Goal: Information Seeking & Learning: Learn about a topic

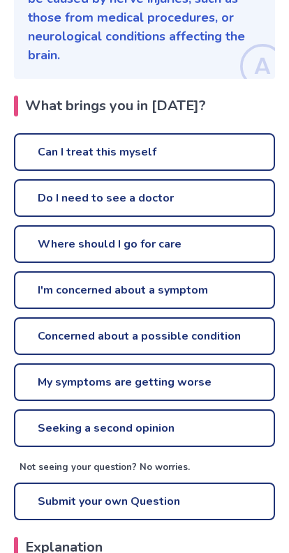
scroll to position [300, 0]
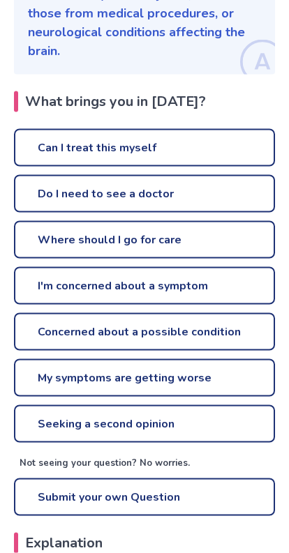
click at [236, 129] on link "Can I treat this myself" at bounding box center [144, 148] width 261 height 38
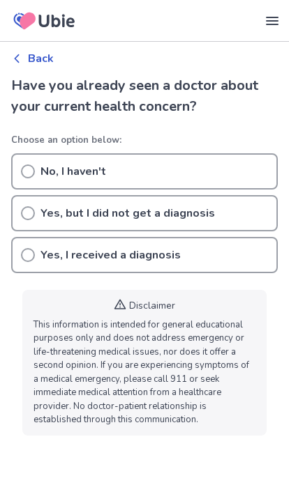
click at [160, 163] on div "No, I haven't" at bounding box center [144, 171] width 266 height 36
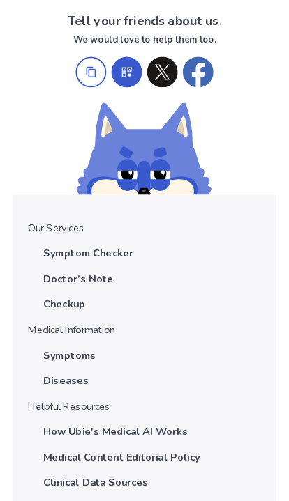
scroll to position [1056, 0]
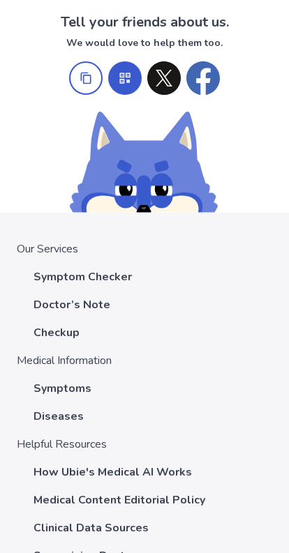
click at [112, 275] on p "Symptom Checker" at bounding box center [82, 276] width 98 height 17
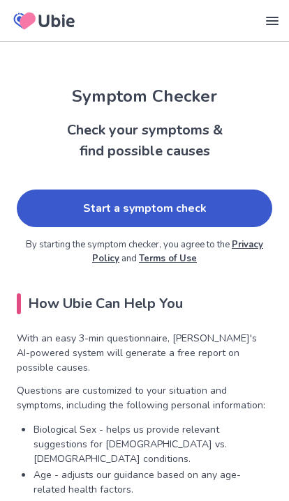
click at [218, 201] on link "Start a symptom check" at bounding box center [144, 209] width 255 height 38
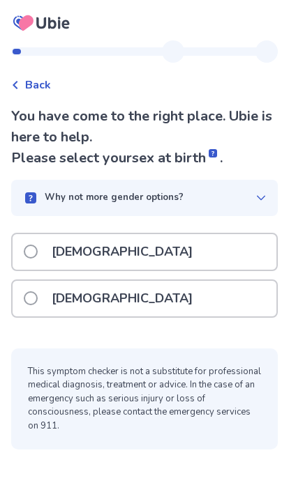
click at [161, 294] on div "[DEMOGRAPHIC_DATA]" at bounding box center [145, 299] width 264 height 36
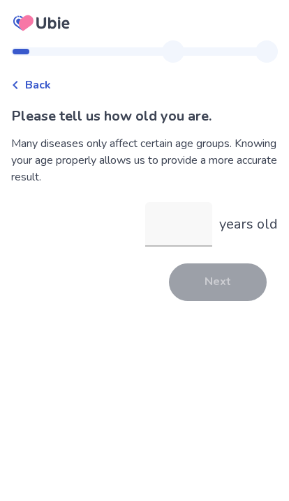
click at [178, 227] on input "years old" at bounding box center [178, 224] width 67 height 45
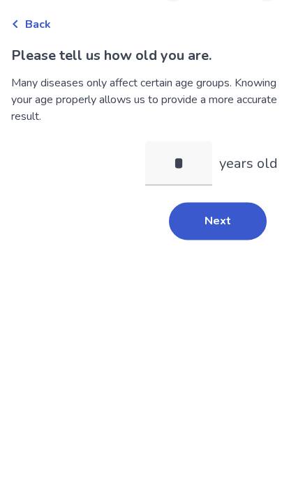
type input "**"
click at [221, 264] on button "Next" at bounding box center [218, 283] width 98 height 38
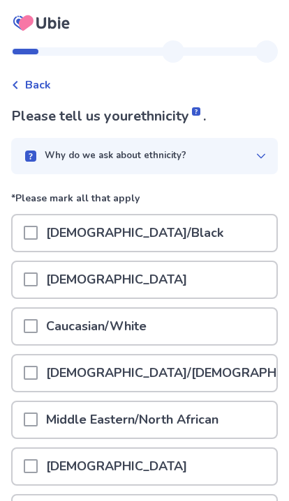
click at [188, 323] on div "Caucasian/White" at bounding box center [145, 327] width 264 height 36
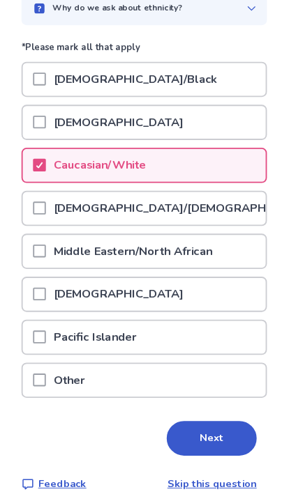
scroll to position [146, 0]
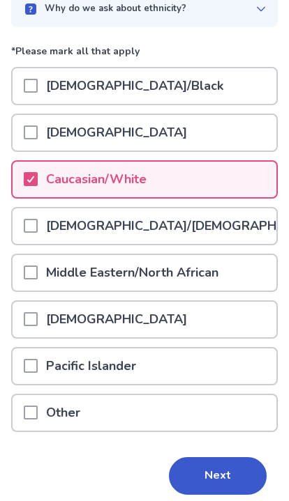
click at [229, 466] on button "Next" at bounding box center [218, 477] width 98 height 38
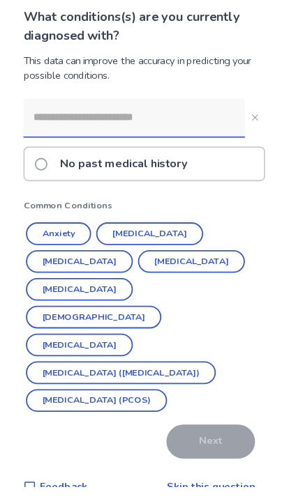
scroll to position [84, 0]
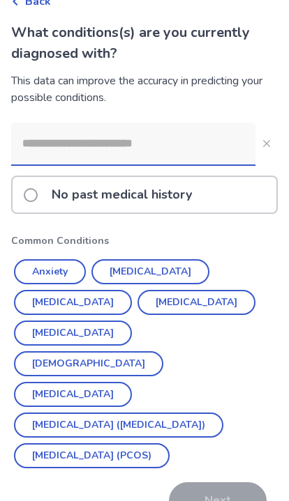
click at [31, 192] on span at bounding box center [31, 195] width 14 height 14
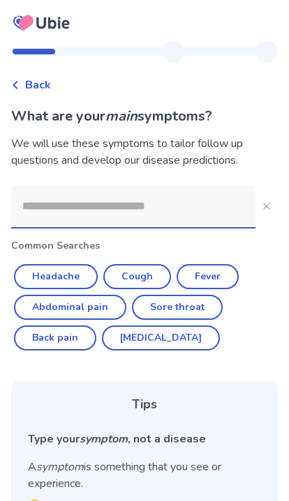
click at [80, 206] on input at bounding box center [133, 206] width 244 height 42
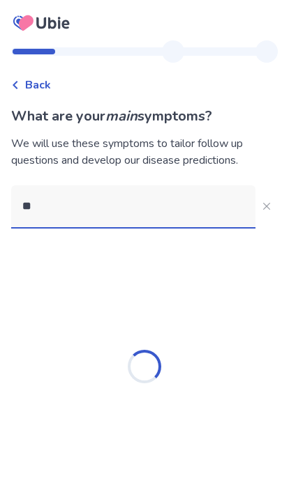
type input "*"
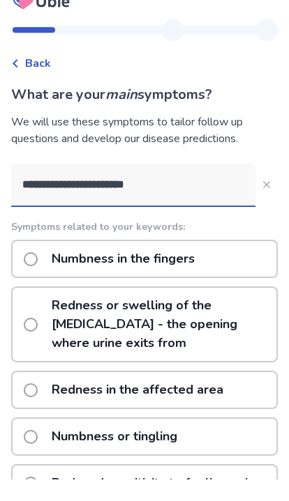
type input "**********"
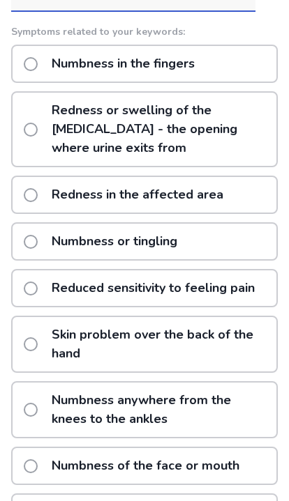
scroll to position [215, 0]
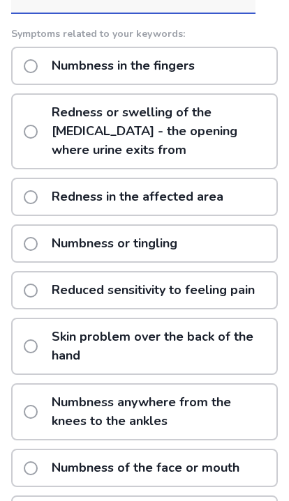
click at [169, 226] on p "Numbness or tingling" at bounding box center [114, 244] width 142 height 36
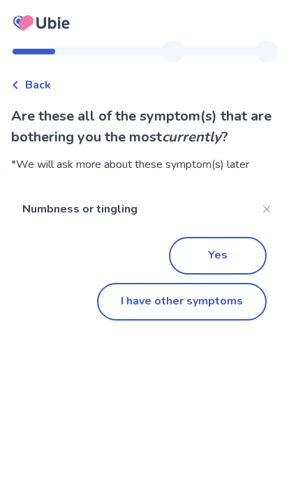
click at [226, 251] on button "Yes" at bounding box center [218, 256] width 98 height 38
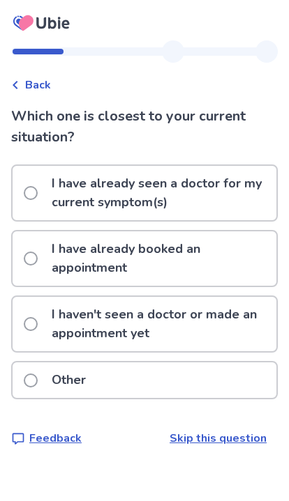
click at [213, 319] on p "I haven't seen a doctor or made an appointment yet" at bounding box center [159, 324] width 233 height 54
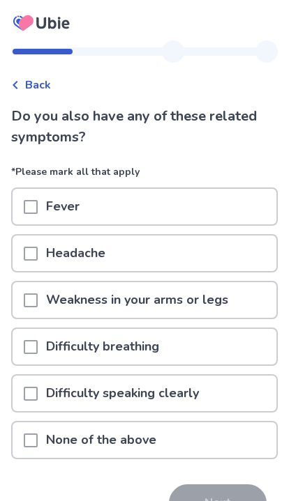
click at [163, 445] on div "None of the above" at bounding box center [145, 440] width 264 height 36
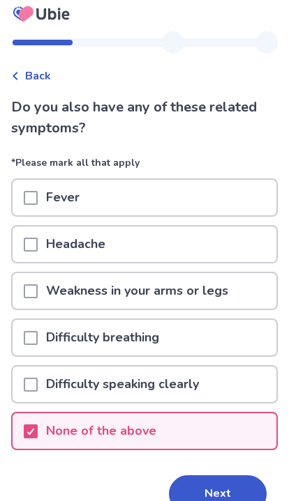
scroll to position [82, 0]
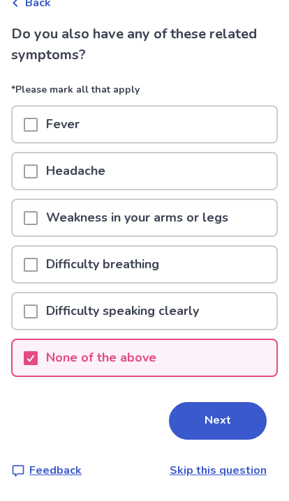
click at [213, 414] on button "Next" at bounding box center [218, 421] width 98 height 38
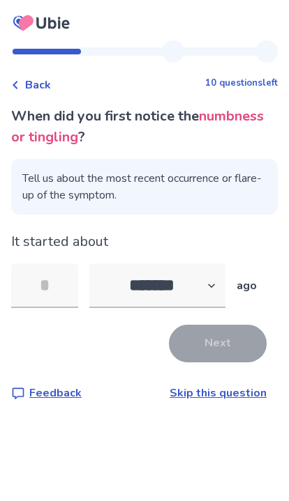
click at [48, 291] on input "tel" at bounding box center [44, 286] width 67 height 45
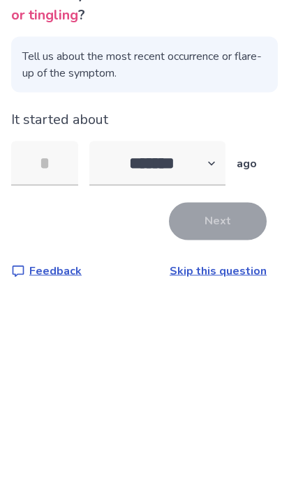
click at [204, 264] on select "******* ****** ******* ******** *******" at bounding box center [157, 286] width 136 height 45
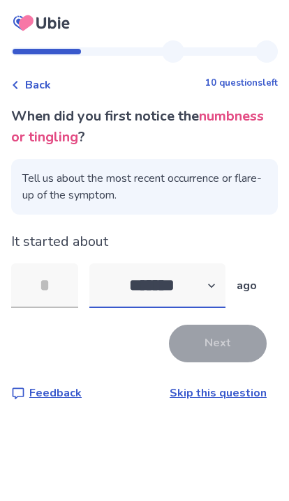
select select "*"
click at [47, 287] on input "tel" at bounding box center [44, 286] width 67 height 45
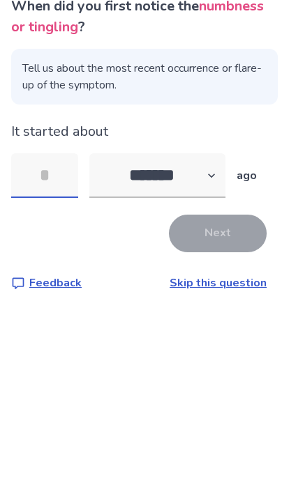
type input "*"
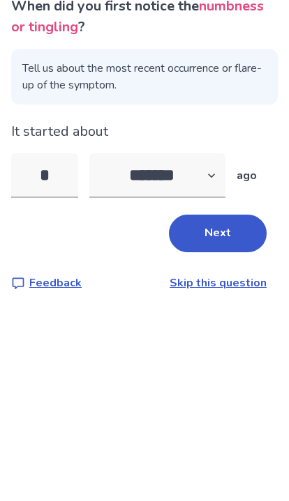
click at [229, 325] on button "Next" at bounding box center [218, 344] width 98 height 38
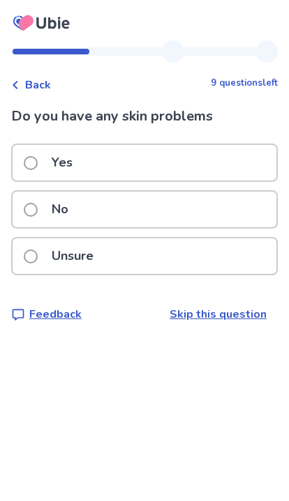
click at [161, 204] on div "No" at bounding box center [145, 210] width 264 height 36
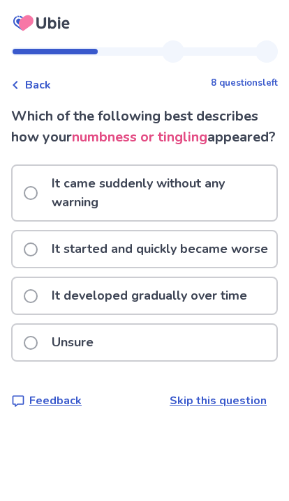
click at [211, 211] on p "It came suddenly without any warning" at bounding box center [159, 193] width 233 height 54
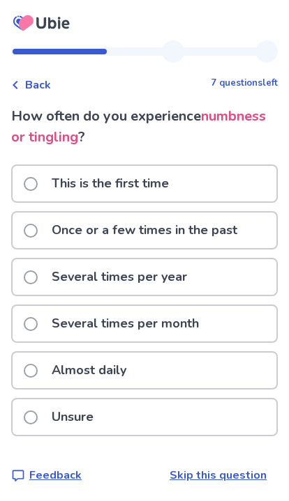
click at [174, 173] on p "This is the first time" at bounding box center [110, 184] width 134 height 36
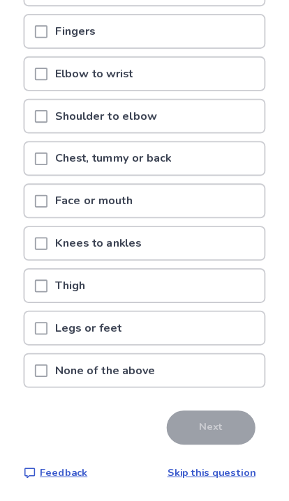
scroll to position [218, 0]
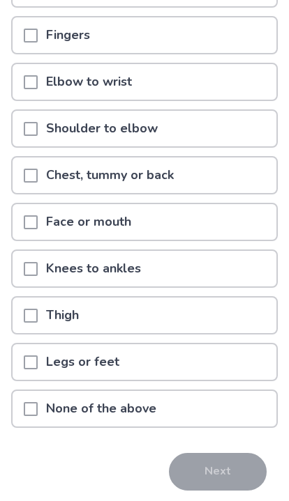
click at [131, 219] on p "Face or mouth" at bounding box center [89, 222] width 102 height 36
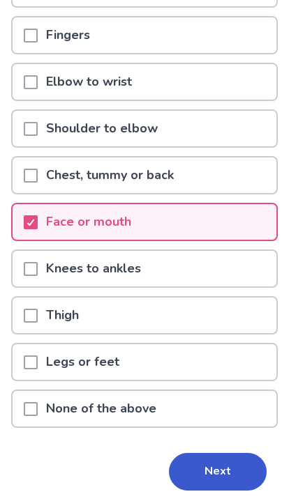
click at [213, 468] on button "Next" at bounding box center [218, 472] width 98 height 38
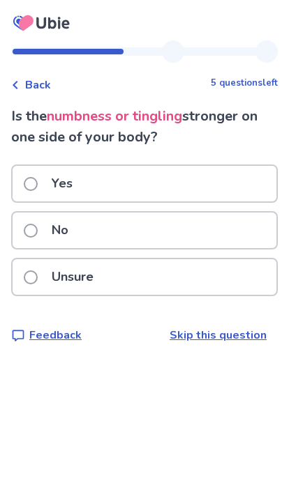
click at [124, 231] on div "No" at bounding box center [145, 231] width 264 height 36
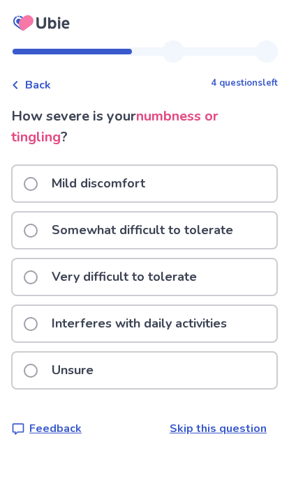
click at [166, 182] on div "Mild discomfort" at bounding box center [145, 184] width 264 height 36
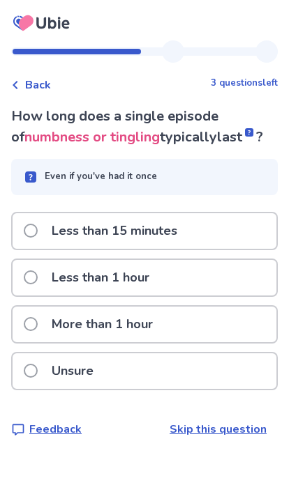
click at [169, 372] on div "Unsure" at bounding box center [145, 371] width 264 height 36
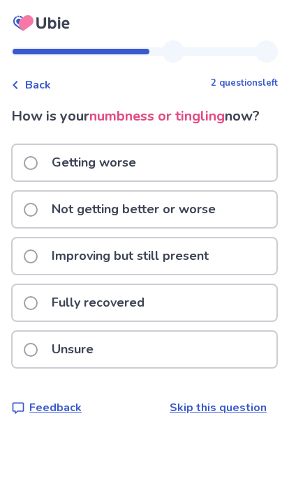
click at [218, 206] on p "Not getting better or worse" at bounding box center [133, 210] width 181 height 36
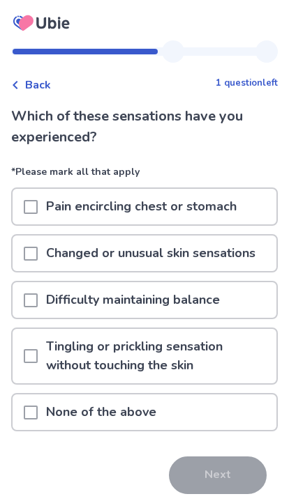
click at [201, 349] on p "Tingling or prickling sensation without touching the skin" at bounding box center [157, 356] width 238 height 54
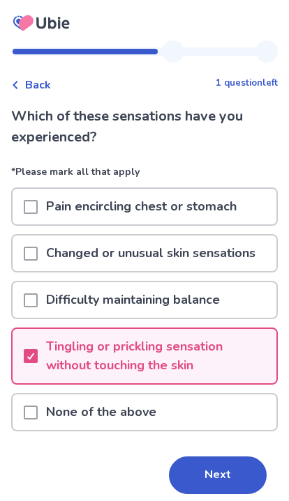
click at [215, 473] on button "Next" at bounding box center [218, 476] width 98 height 38
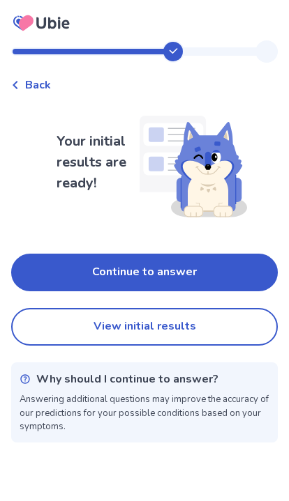
click at [208, 317] on button "View initial results" at bounding box center [144, 327] width 266 height 38
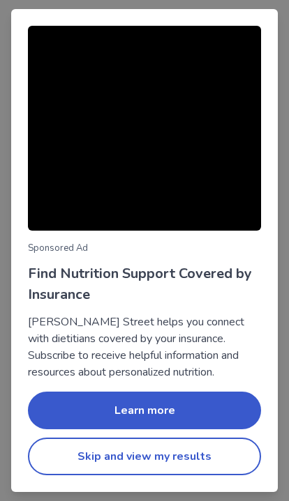
click at [212, 456] on button "Skip and view my results" at bounding box center [144, 457] width 233 height 38
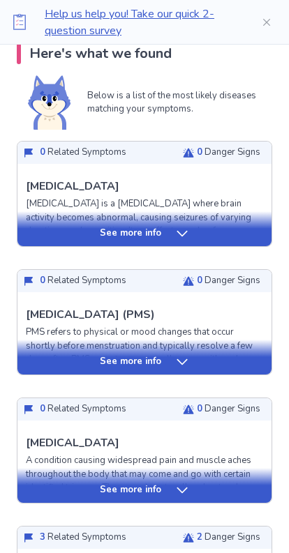
scroll to position [307, 0]
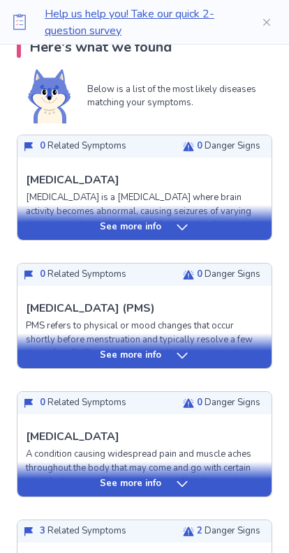
click at [185, 351] on icon at bounding box center [182, 356] width 14 height 14
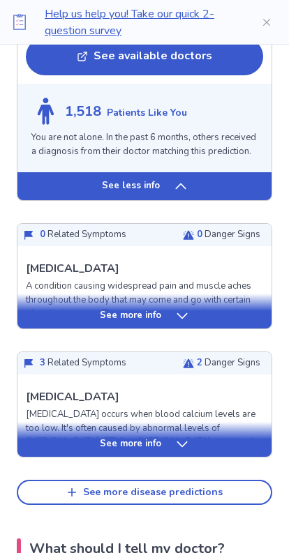
scroll to position [1723, 0]
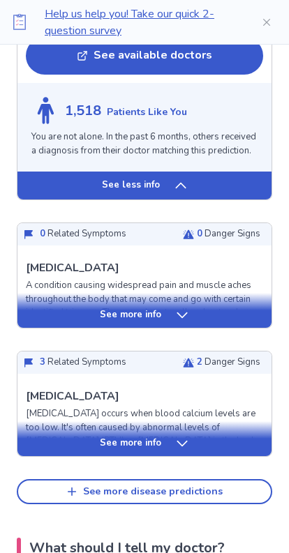
click at [184, 436] on icon at bounding box center [182, 443] width 14 height 14
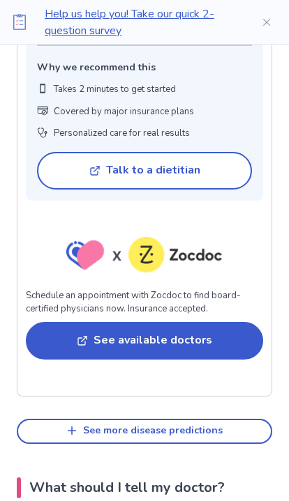
scroll to position [2737, 0]
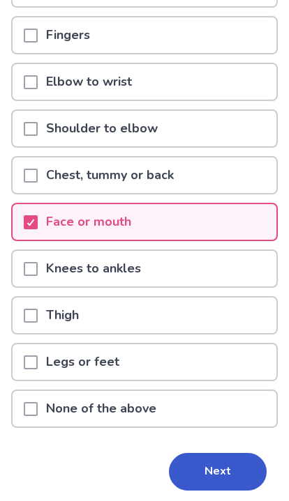
click at [135, 412] on p "None of the above" at bounding box center [101, 410] width 127 height 36
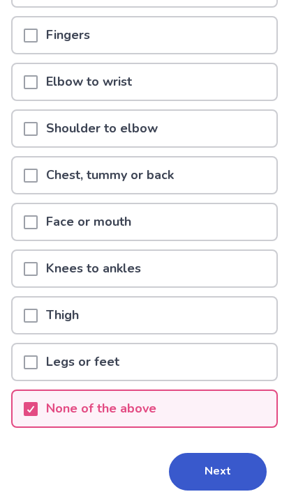
scroll to position [218, 0]
click at [225, 471] on button "Next" at bounding box center [218, 472] width 98 height 38
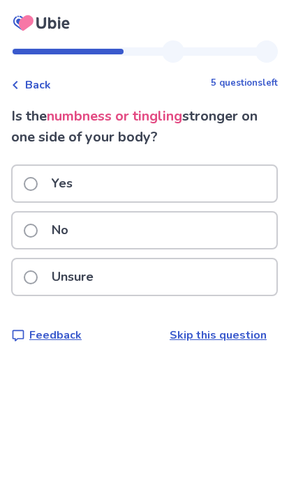
click at [162, 221] on div "No" at bounding box center [145, 231] width 264 height 36
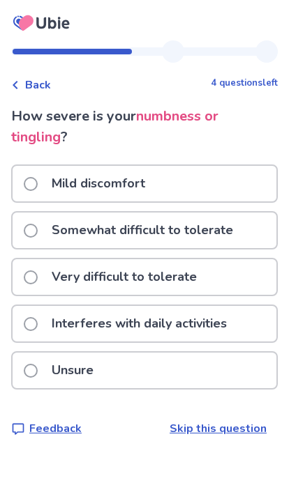
click at [209, 180] on div "Mild discomfort" at bounding box center [145, 184] width 264 height 36
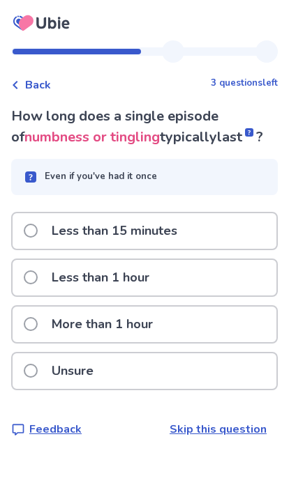
click at [169, 367] on div "Unsure" at bounding box center [145, 371] width 264 height 36
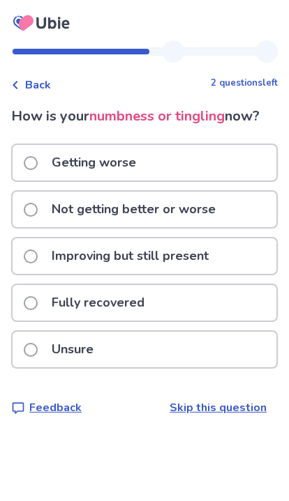
click at [192, 209] on p "Not getting better or worse" at bounding box center [133, 210] width 181 height 36
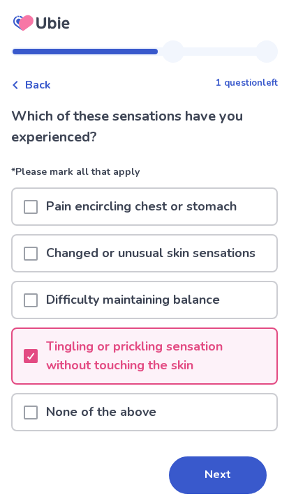
click at [224, 352] on p "Tingling or prickling sensation without touching the skin" at bounding box center [157, 356] width 238 height 54
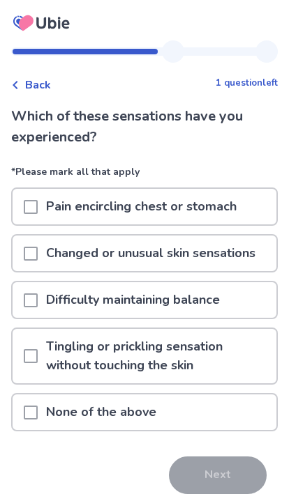
click at [182, 414] on div "None of the above" at bounding box center [145, 413] width 264 height 36
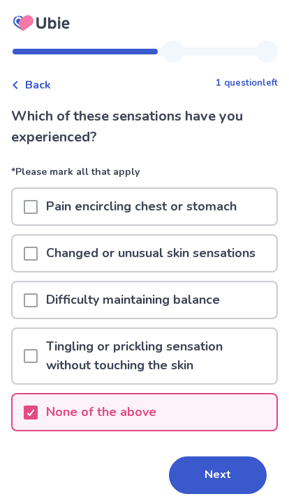
click at [226, 472] on button "Next" at bounding box center [218, 476] width 98 height 38
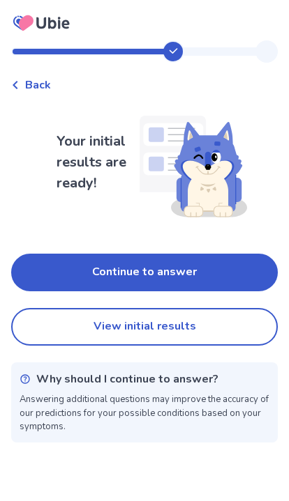
click at [215, 264] on button "Continue to answer" at bounding box center [144, 273] width 266 height 38
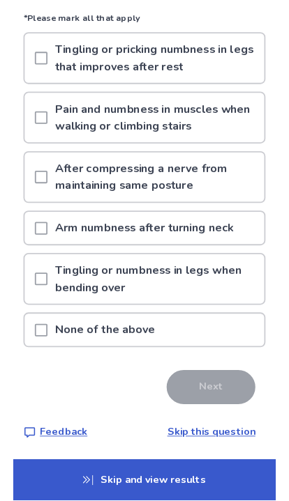
scroll to position [151, 0]
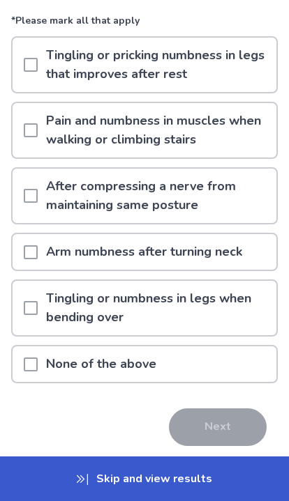
click at [195, 367] on div "None of the above" at bounding box center [145, 365] width 264 height 36
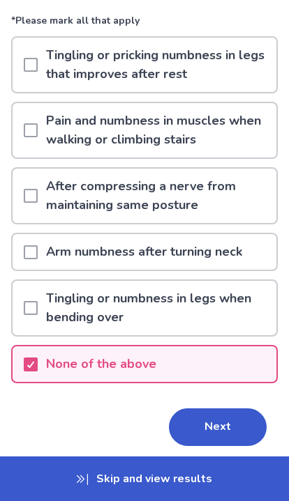
click at [229, 422] on button "Next" at bounding box center [218, 428] width 98 height 38
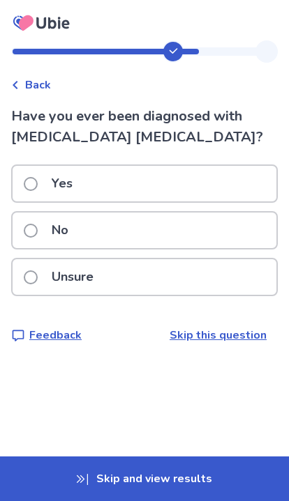
click at [129, 222] on div "No" at bounding box center [145, 231] width 264 height 36
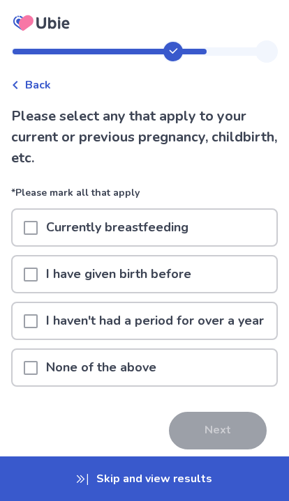
click at [212, 268] on div "I have given birth before" at bounding box center [145, 275] width 264 height 36
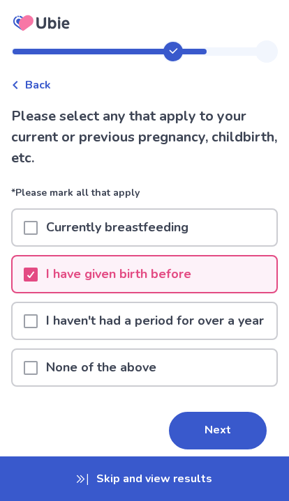
click at [222, 433] on button "Next" at bounding box center [218, 431] width 98 height 38
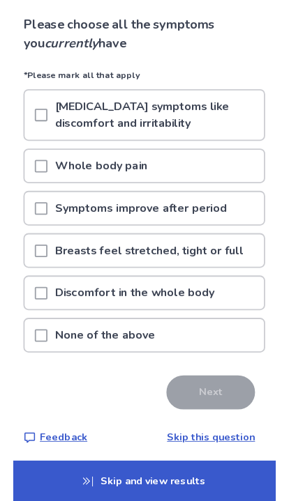
scroll to position [94, 0]
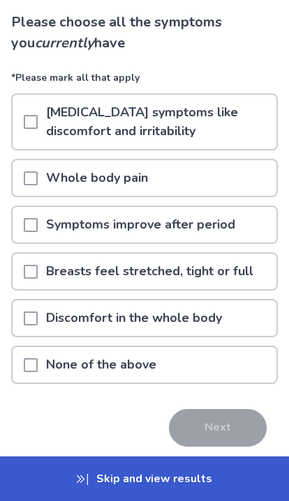
click at [186, 359] on div "None of the above" at bounding box center [145, 365] width 264 height 36
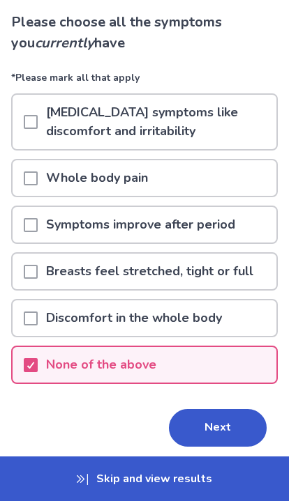
click at [230, 423] on button "Next" at bounding box center [218, 428] width 98 height 38
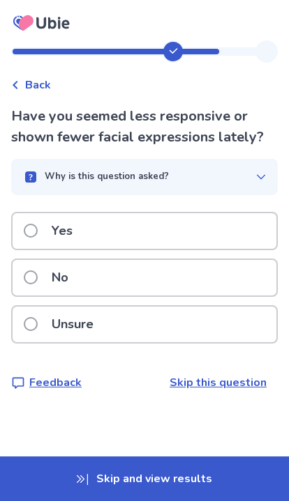
click at [190, 268] on div "No" at bounding box center [145, 278] width 264 height 36
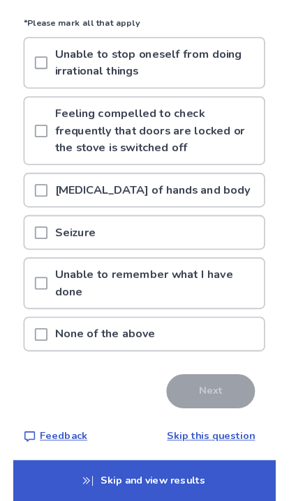
scroll to position [151, 0]
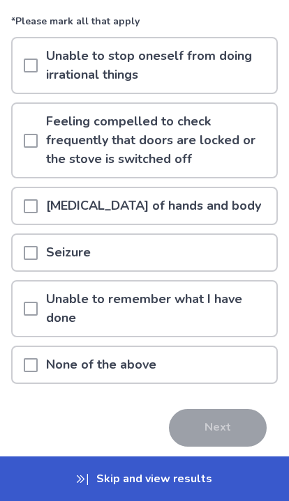
click at [223, 362] on div "None of the above" at bounding box center [145, 365] width 264 height 36
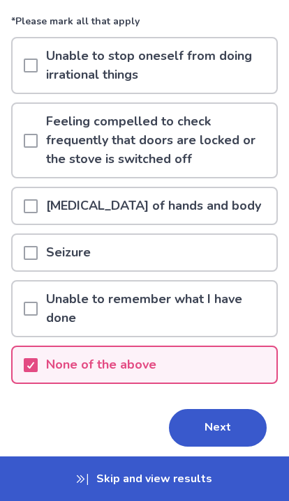
click at [229, 428] on button "Next" at bounding box center [218, 428] width 98 height 38
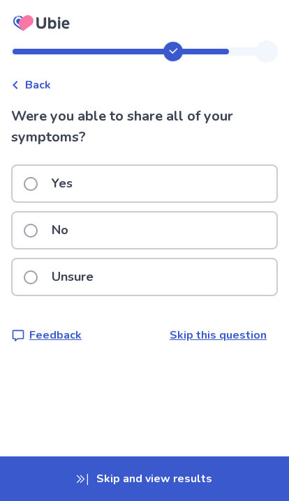
click at [124, 227] on div "No" at bounding box center [145, 231] width 264 height 36
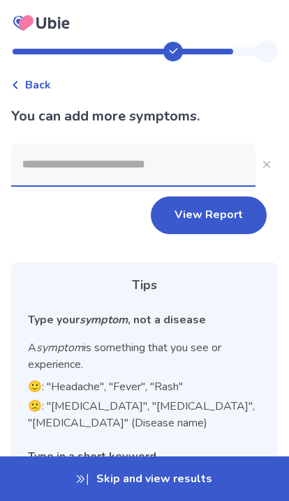
click at [95, 167] on input at bounding box center [133, 165] width 244 height 42
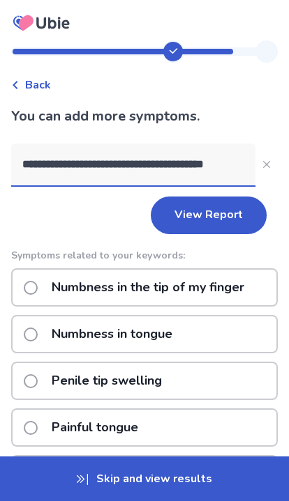
type input "**********"
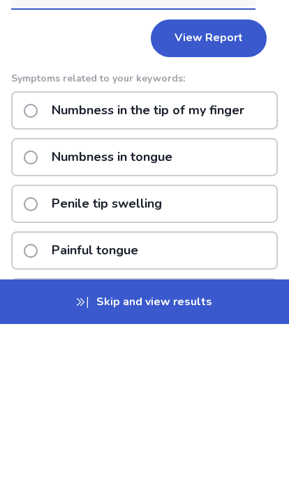
click at [160, 317] on p "Numbness in tongue" at bounding box center [111, 335] width 137 height 36
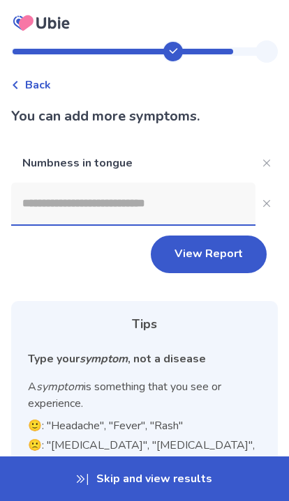
click at [207, 255] on button "View Report" at bounding box center [209, 255] width 116 height 38
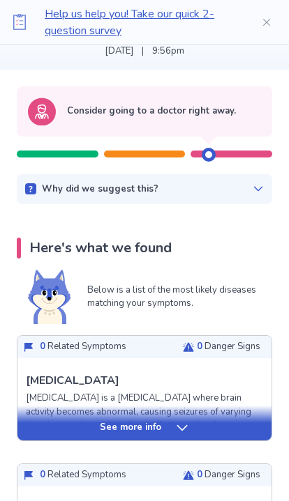
scroll to position [103, 0]
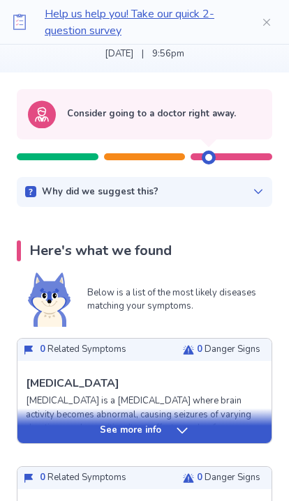
click at [239, 183] on div "Why did we suggest this? This suggestion is based on the severity level of a fe…" at bounding box center [144, 193] width 255 height 31
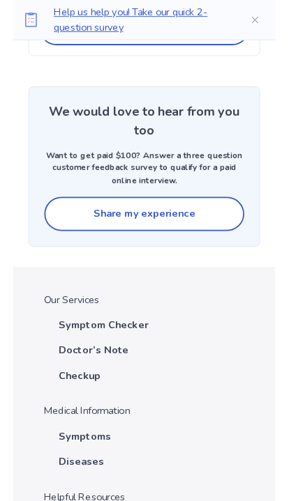
scroll to position [3530, 0]
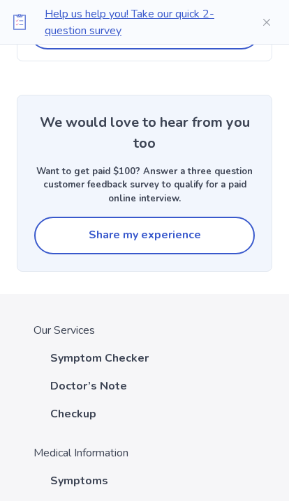
click at [209, 228] on button "Share my experience" at bounding box center [144, 236] width 220 height 38
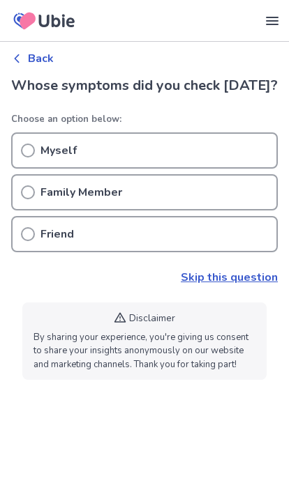
click at [162, 144] on div "Myself" at bounding box center [144, 150] width 266 height 36
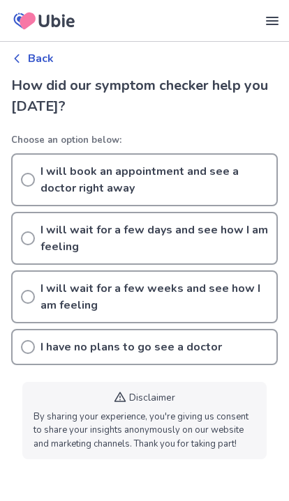
click at [234, 229] on p "I will wait for a few days and see how I am feeling" at bounding box center [153, 238] width 227 height 33
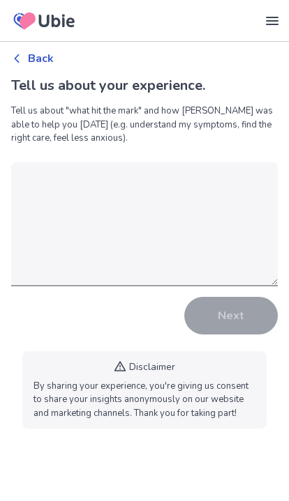
click at [204, 226] on textarea at bounding box center [144, 224] width 266 height 124
click at [187, 231] on textarea at bounding box center [144, 224] width 266 height 124
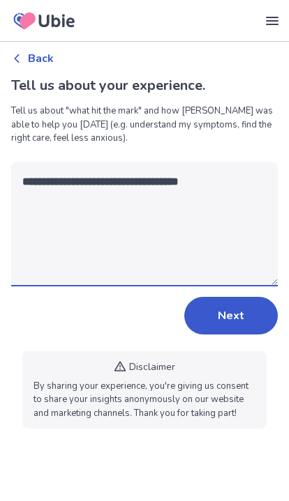
type textarea "**********"
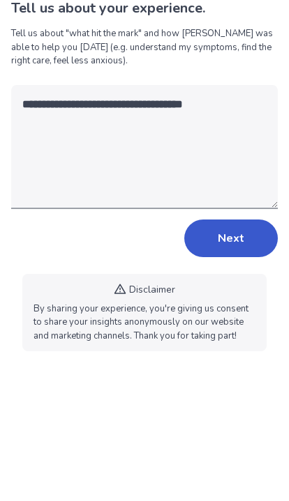
click at [238, 297] on button "Next" at bounding box center [230, 316] width 93 height 38
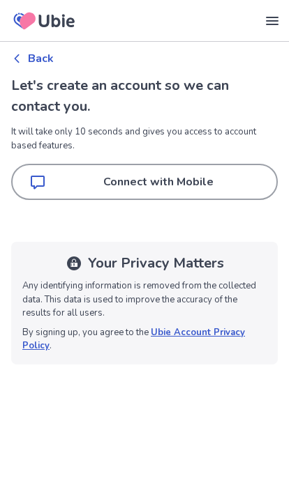
click at [224, 176] on p "Connect with Mobile" at bounding box center [158, 182] width 202 height 17
click at [26, 57] on div "Back" at bounding box center [144, 58] width 266 height 17
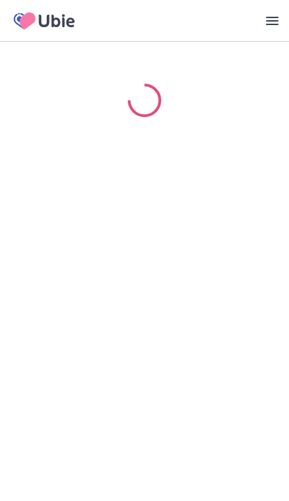
click at [30, 55] on div "Our Services Symptom Checker Doctor’s Note Checkup Medical Information Symptoms…" at bounding box center [144, 79] width 289 height 159
